Goal: Use online tool/utility: Utilize a website feature to perform a specific function

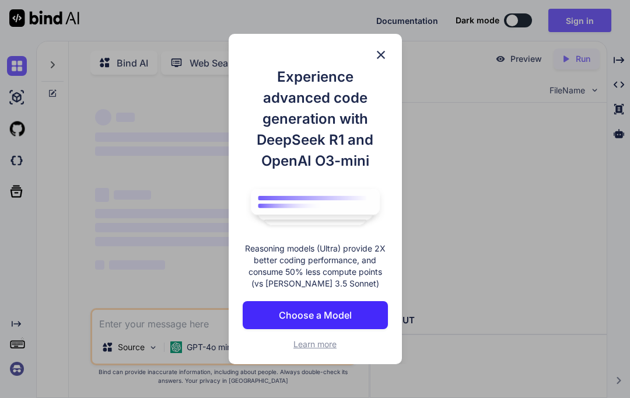
click at [381, 49] on img at bounding box center [381, 55] width 14 height 14
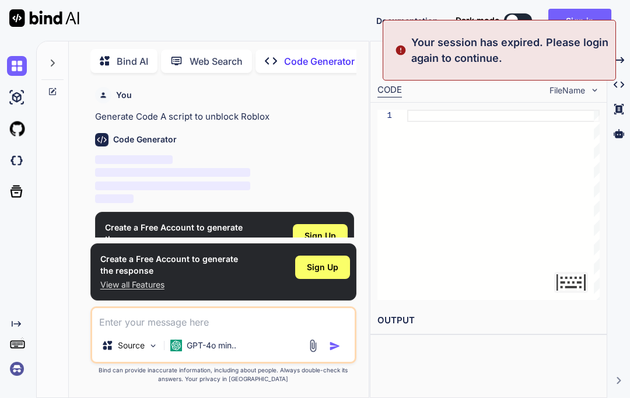
scroll to position [41, 0]
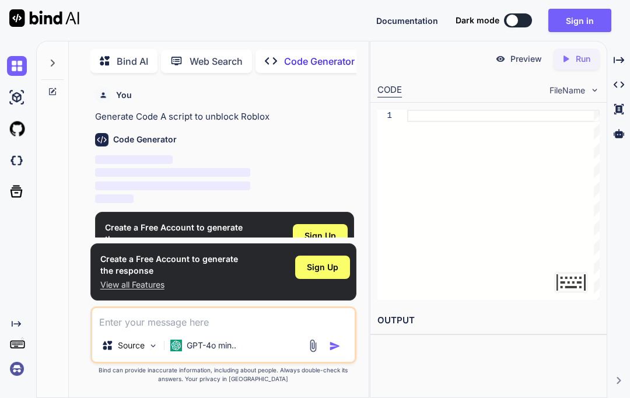
click at [132, 82] on div "You Generate Code A script to unblock Roblox" at bounding box center [224, 102] width 259 height 41
type textarea "x"
click at [130, 329] on textarea at bounding box center [223, 318] width 262 height 21
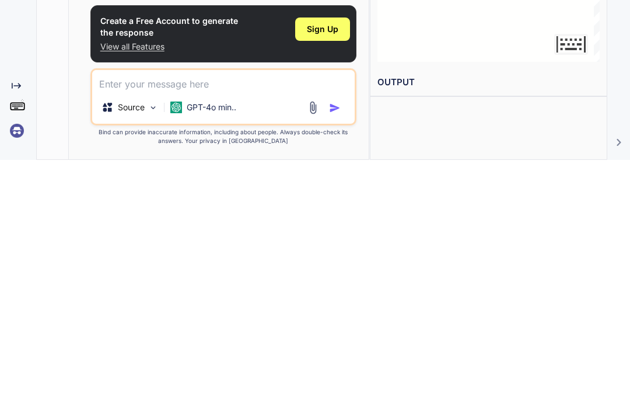
type textarea "A"
type textarea "x"
type textarea "A"
type textarea "x"
type textarea "A c"
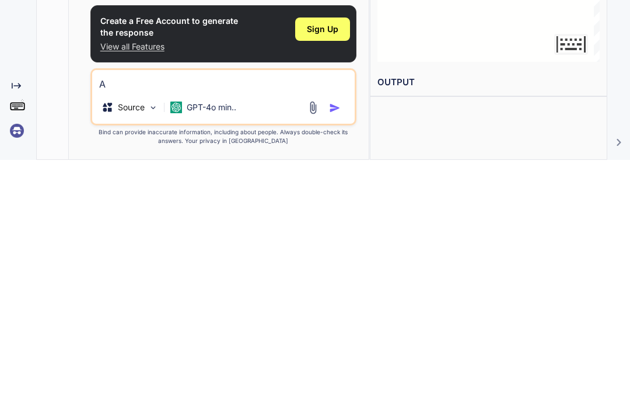
type textarea "x"
type textarea "A co"
type textarea "x"
type textarea "A [PERSON_NAME]"
type textarea "x"
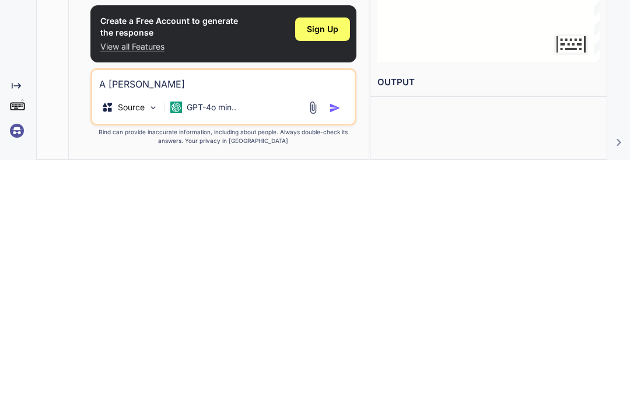
type textarea "A coed"
type textarea "x"
type textarea "A coed"
type textarea "x"
type textarea "A coed"
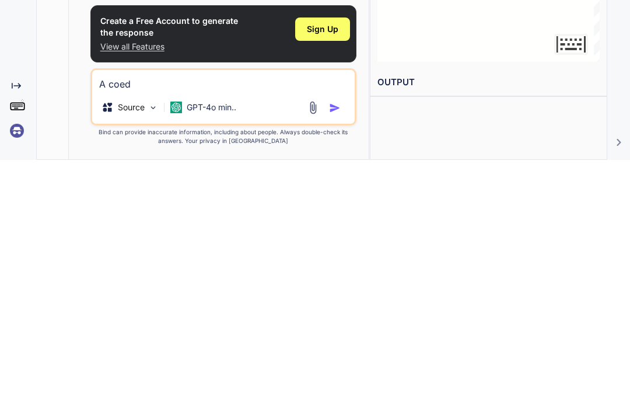
type textarea "x"
type textarea "A [PERSON_NAME]"
type textarea "x"
type textarea "A co"
type textarea "x"
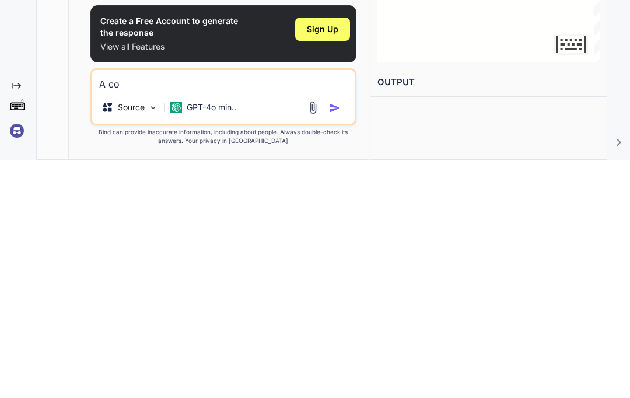
type textarea "A cod"
type textarea "x"
type textarea "A code"
type textarea "x"
type textarea "A code"
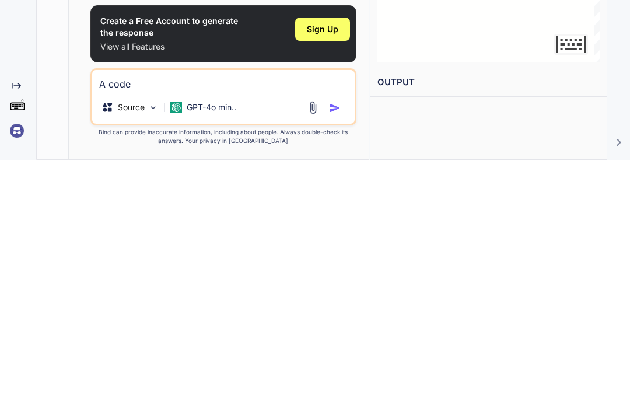
type textarea "x"
type textarea "A code t"
type textarea "x"
type textarea "A code to"
type textarea "x"
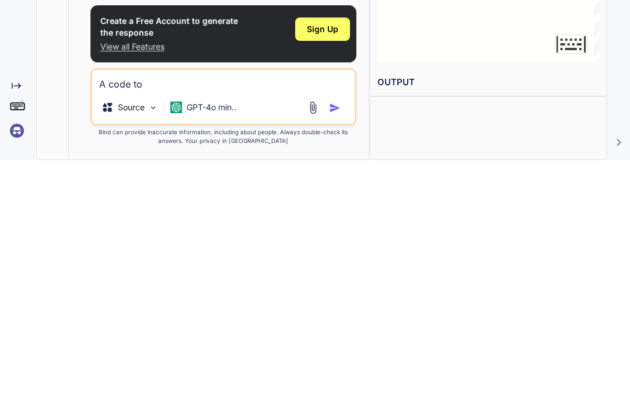
type textarea "A code to"
type textarea "x"
type textarea "A code to u"
type textarea "x"
type textarea "A code to un"
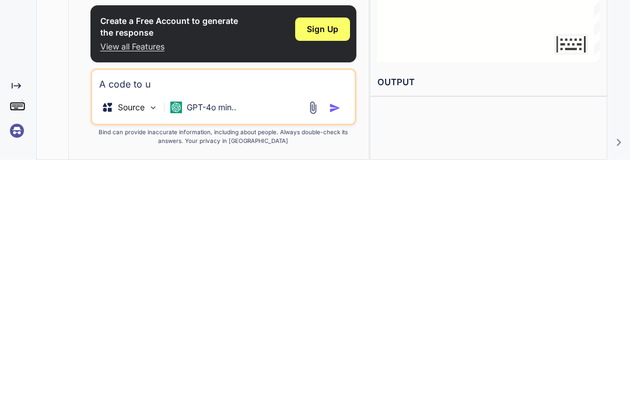
type textarea "x"
type textarea "A code to unb"
type textarea "x"
type textarea "A code to unbl"
type textarea "x"
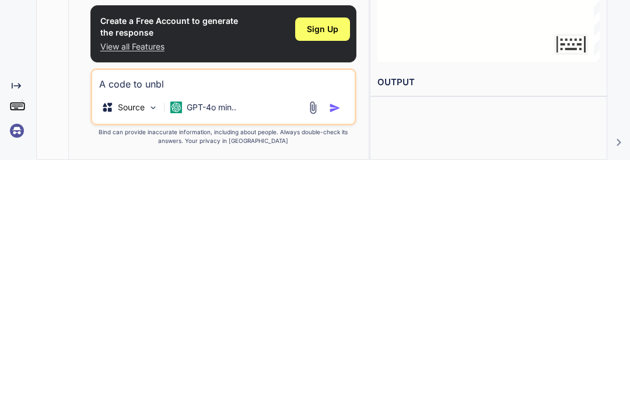
type textarea "A code to unblo"
type textarea "x"
type textarea "A code to unbloc"
type textarea "x"
type textarea "A code to unblock"
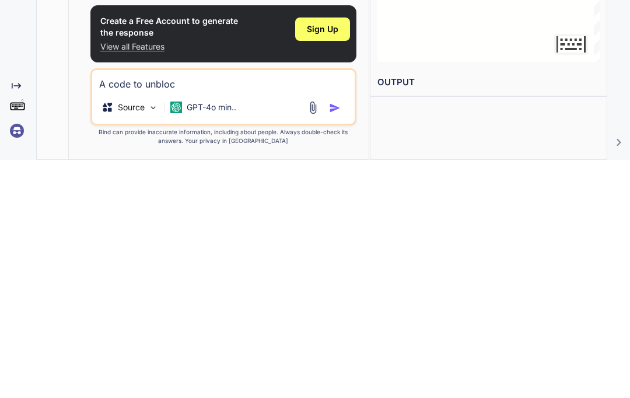
type textarea "x"
type textarea "A code to unblock"
type textarea "x"
type textarea "A code to unblock r"
type textarea "x"
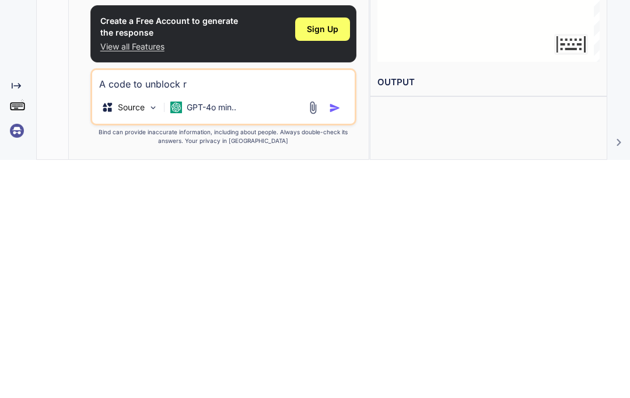
type textarea "A code to unblock ri"
type textarea "x"
type textarea "A code to unblock r"
type textarea "x"
type textarea "A code to unblock ro"
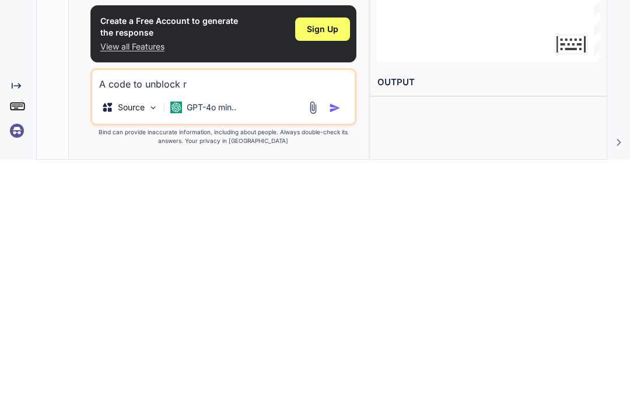
type textarea "x"
type textarea "A code to unblock rob"
type textarea "x"
type textarea "A code to unblock [PERSON_NAME]"
type textarea "x"
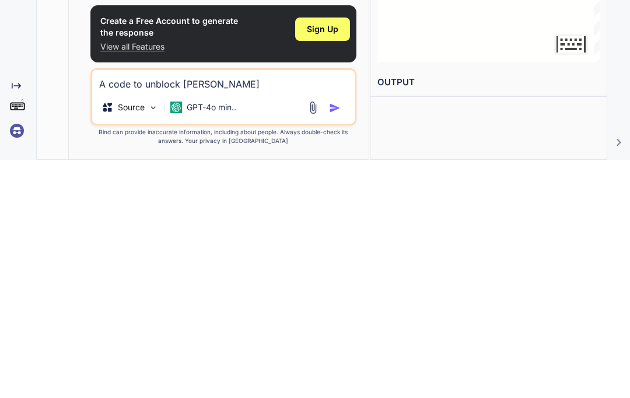
type textarea "A code to unblock roblo"
type textarea "x"
type textarea "A code to unblock roblox"
type textarea "x"
type textarea "A code to unblock roblox"
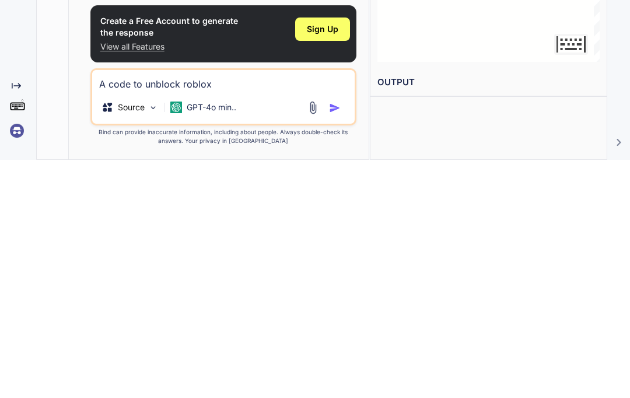
click at [340, 340] on img "button" at bounding box center [335, 346] width 12 height 12
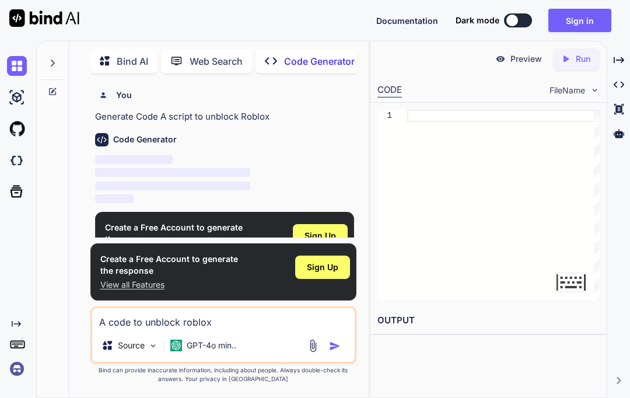
click at [337, 346] on img "button" at bounding box center [335, 346] width 12 height 12
click at [329, 350] on img "button" at bounding box center [335, 346] width 12 height 12
click at [333, 342] on img "button" at bounding box center [335, 346] width 12 height 12
click at [334, 343] on img "button" at bounding box center [335, 346] width 12 height 12
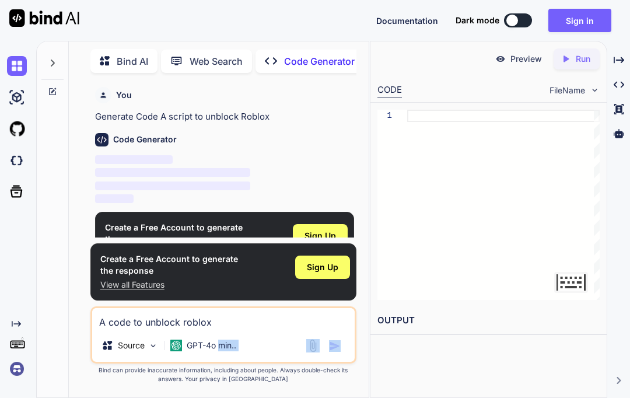
click at [335, 340] on img "button" at bounding box center [335, 346] width 12 height 12
click at [342, 341] on button "button" at bounding box center [337, 346] width 16 height 12
click at [342, 340] on button "button" at bounding box center [337, 346] width 16 height 12
type textarea "x"
